Goal: Task Accomplishment & Management: Manage account settings

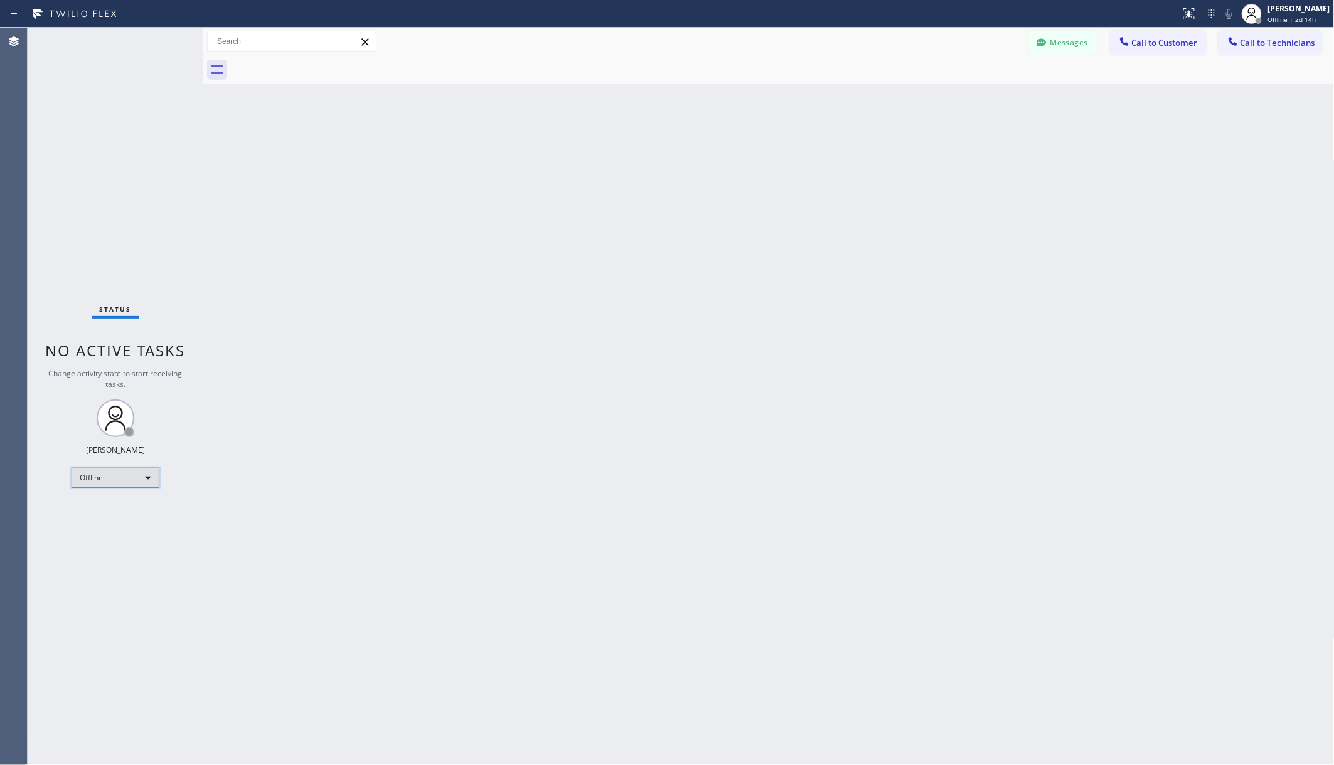
click at [90, 484] on div "Offline" at bounding box center [116, 478] width 88 height 20
click at [113, 530] on li "Unavailable" at bounding box center [114, 526] width 85 height 15
click at [183, 525] on div "Status No active tasks Change activity state to start receiving tasks. [PERSON_…" at bounding box center [116, 397] width 176 height 738
